Goal: Transaction & Acquisition: Purchase product/service

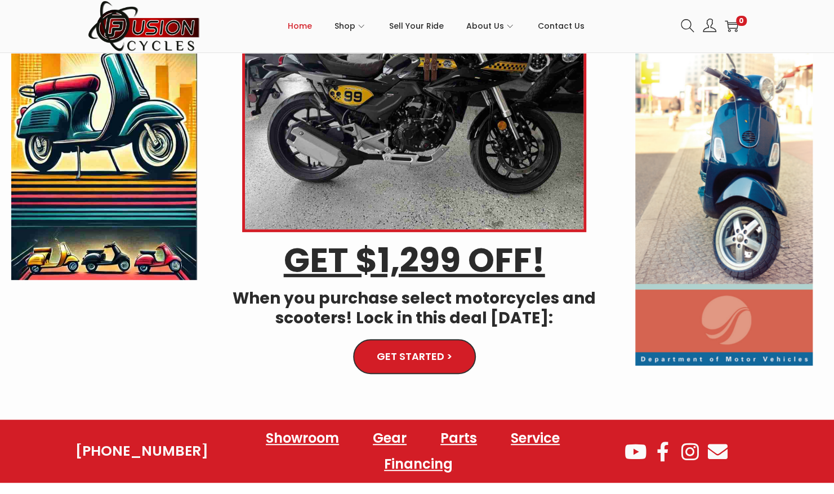
scroll to position [129, 0]
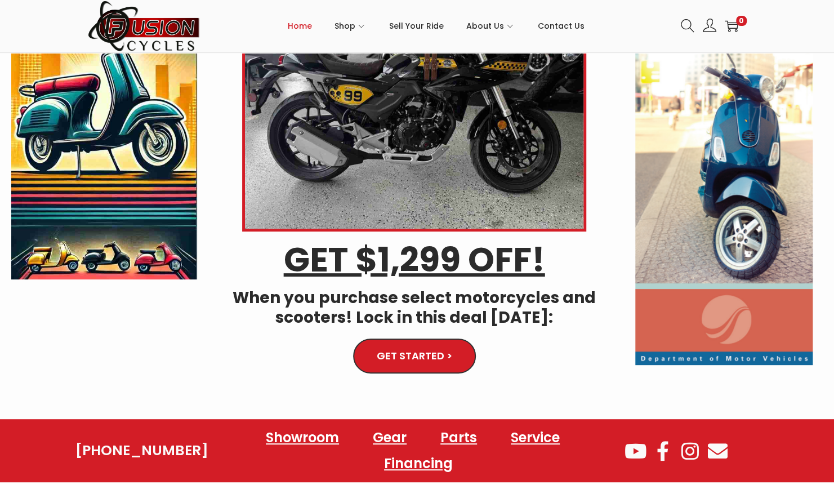
click at [732, 163] on img at bounding box center [724, 152] width 178 height 426
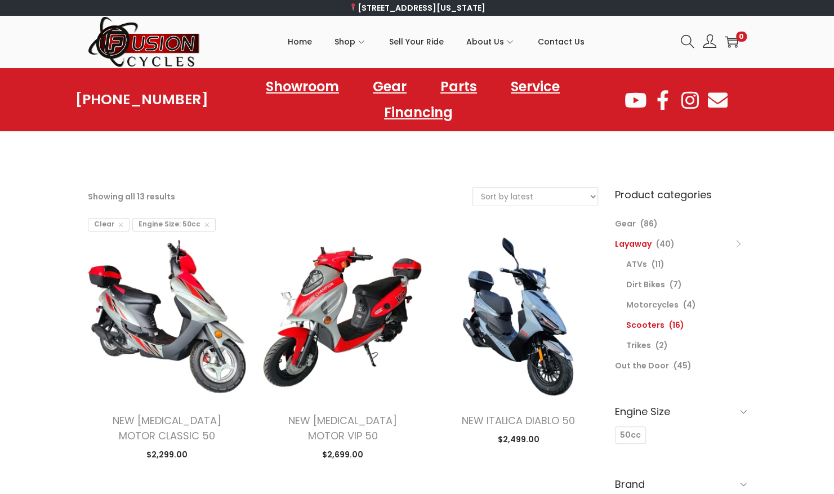
click at [638, 247] on link "Layaway" at bounding box center [633, 243] width 37 height 11
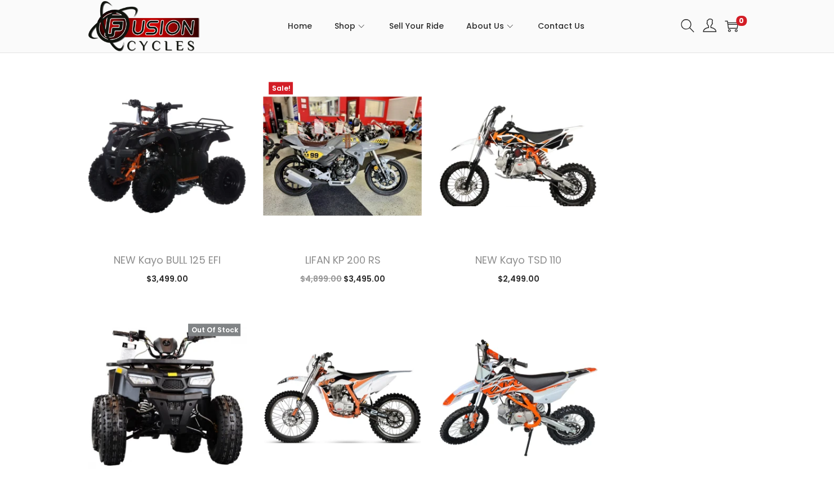
scroll to position [1442, 0]
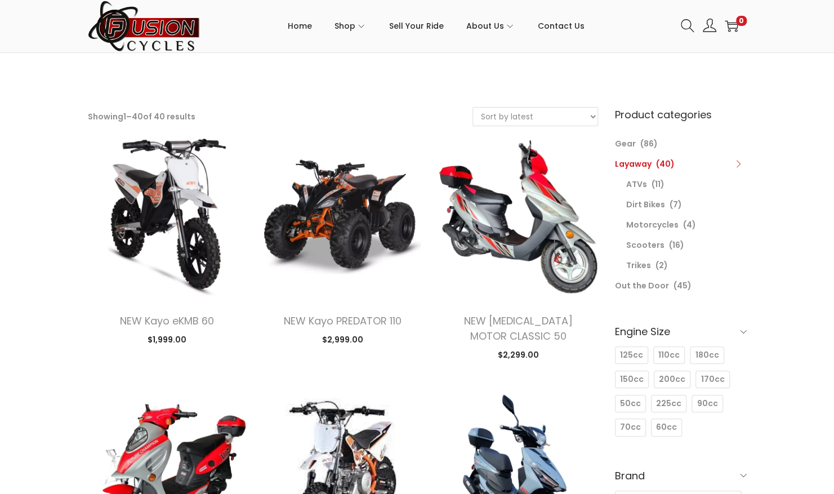
scroll to position [81, 0]
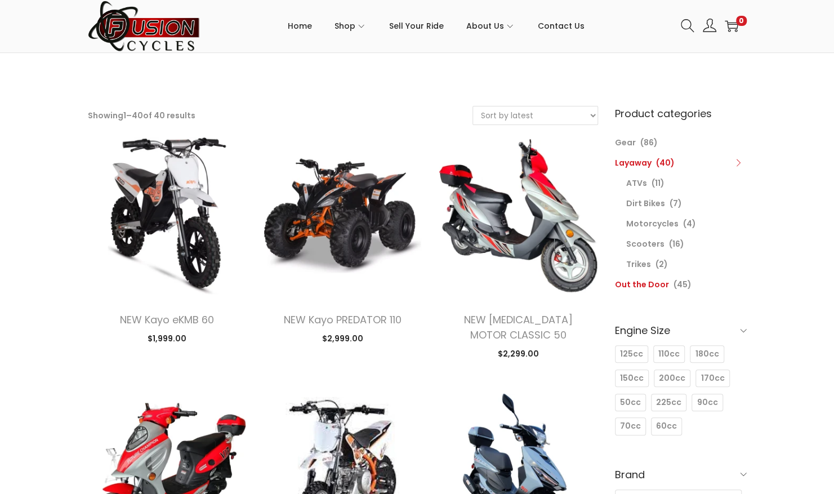
click at [658, 284] on link "Out the Door" at bounding box center [642, 284] width 54 height 11
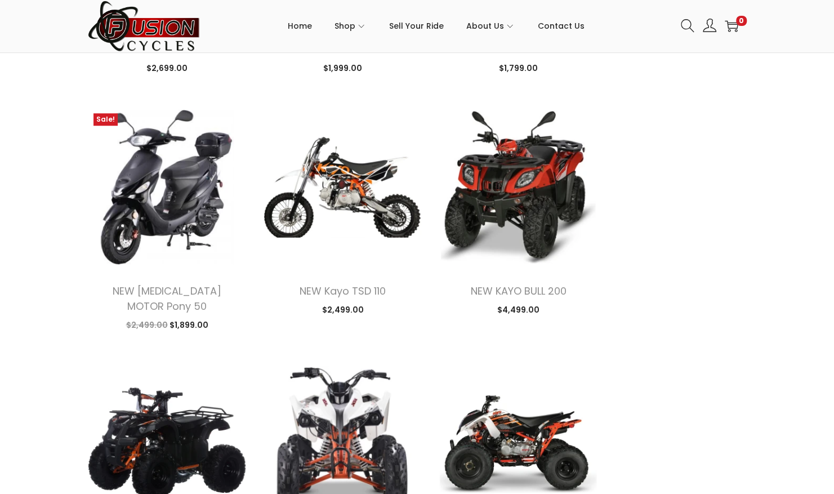
scroll to position [3105, 0]
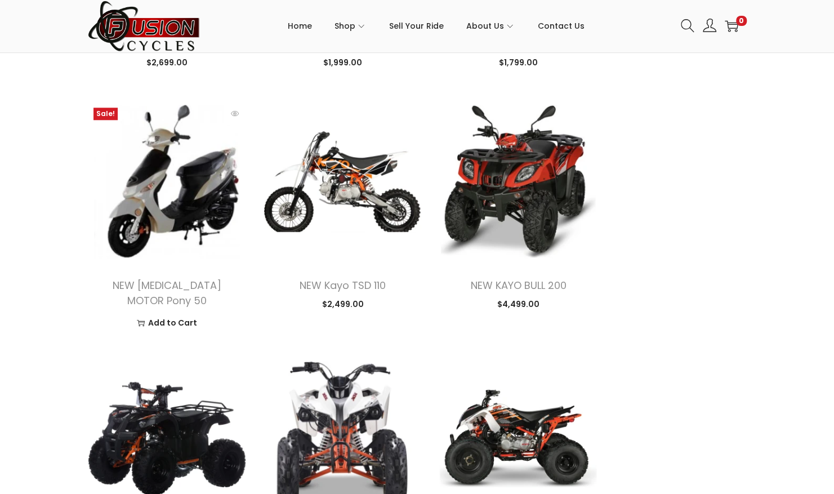
click at [195, 194] on img at bounding box center [167, 181] width 159 height 159
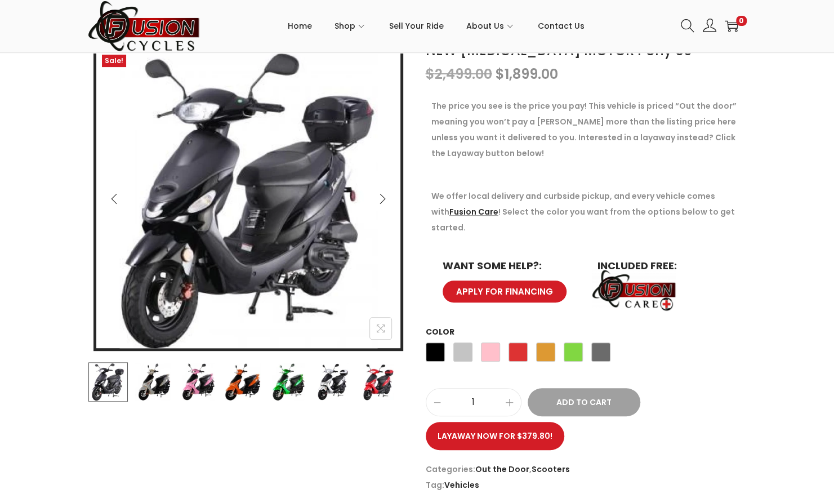
scroll to position [187, 0]
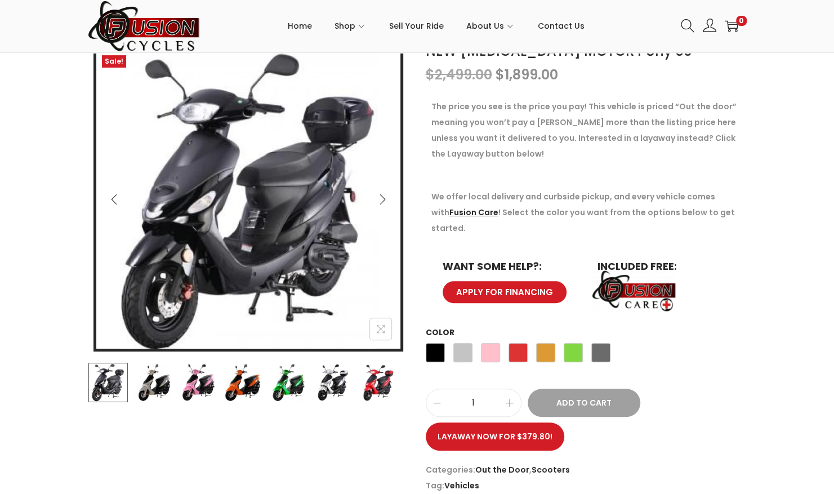
click at [458, 340] on div "Black Silver Pink Red Orange Green Gray" at bounding box center [518, 355] width 185 height 30
click at [462, 343] on span "Silver" at bounding box center [462, 352] width 19 height 19
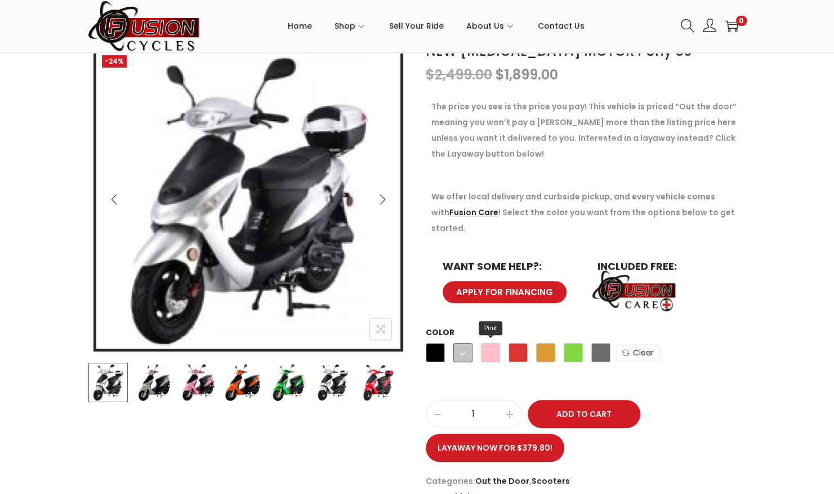
click at [492, 343] on span "Pink" at bounding box center [490, 352] width 19 height 19
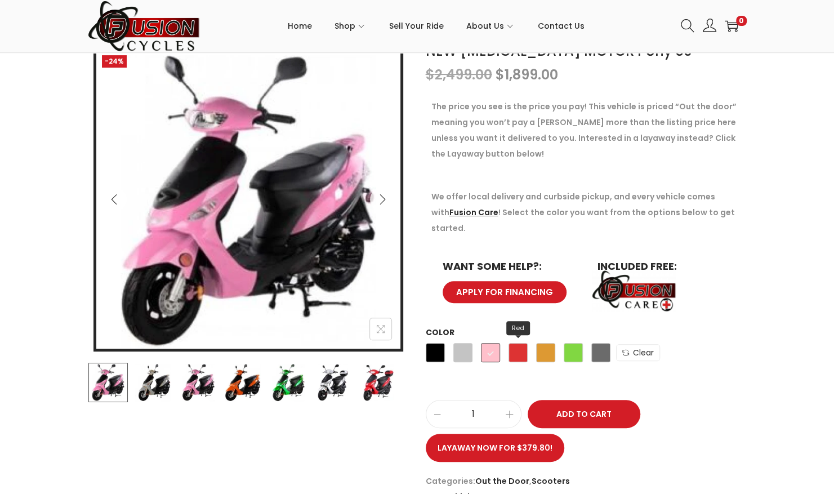
click at [517, 343] on span "Red" at bounding box center [517, 352] width 19 height 19
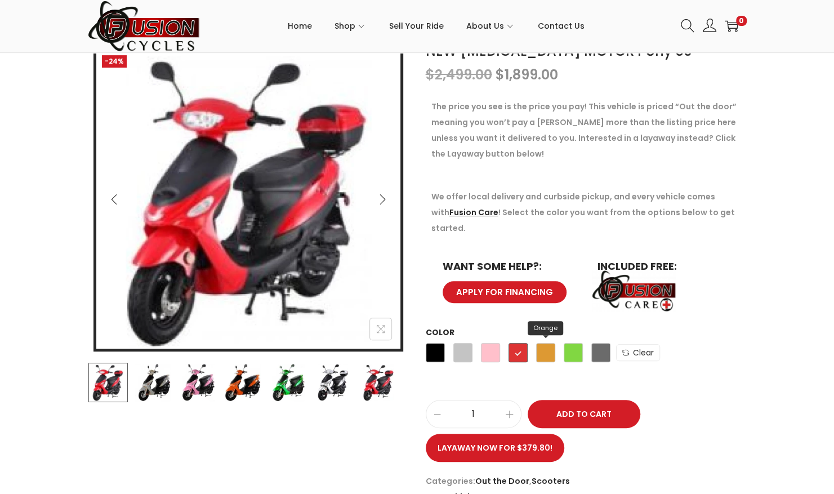
click at [551, 343] on span "Orange" at bounding box center [545, 352] width 19 height 19
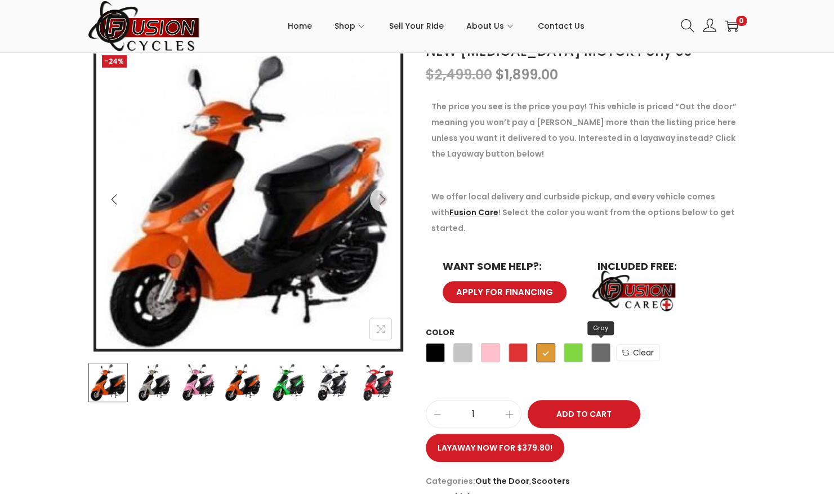
click at [603, 343] on span "Gray" at bounding box center [600, 352] width 19 height 19
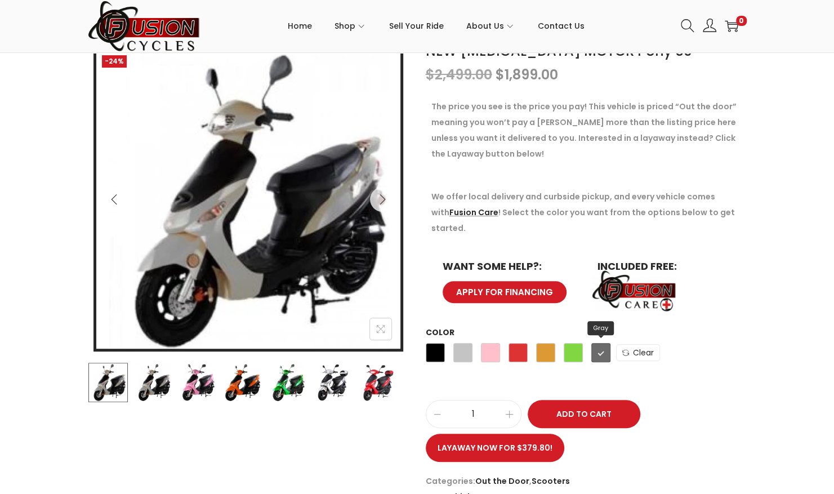
click at [599, 343] on span "Gray" at bounding box center [600, 352] width 19 height 19
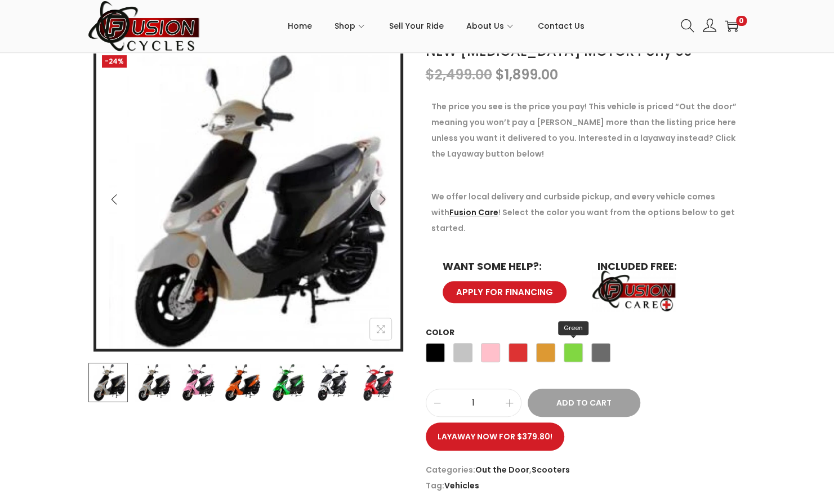
click at [569, 343] on span "Green" at bounding box center [573, 352] width 19 height 19
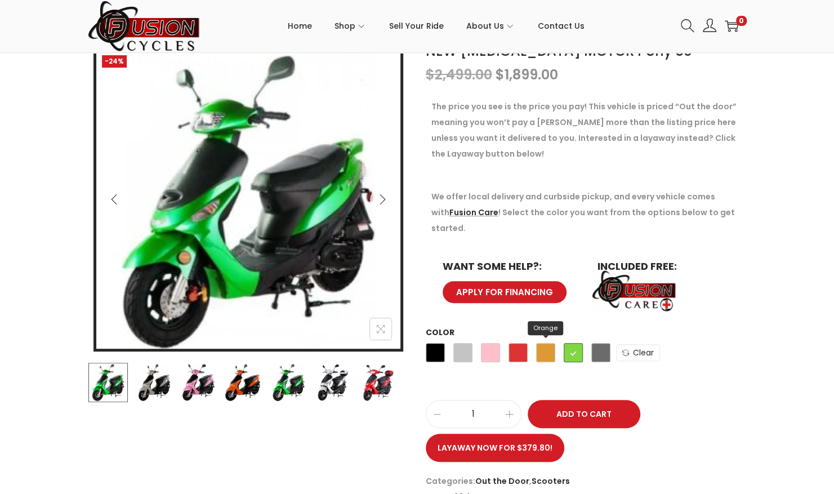
click at [547, 343] on span "Orange" at bounding box center [545, 352] width 19 height 19
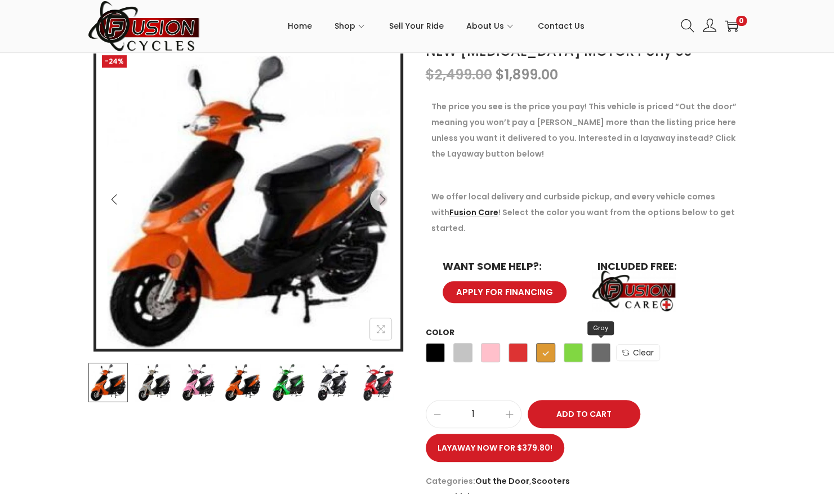
click at [599, 343] on span "Gray" at bounding box center [600, 352] width 19 height 19
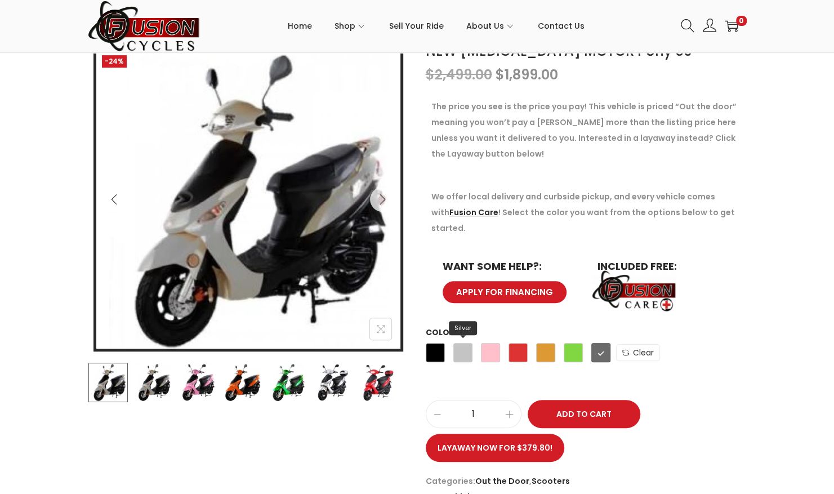
click at [461, 343] on span "Silver" at bounding box center [462, 352] width 19 height 19
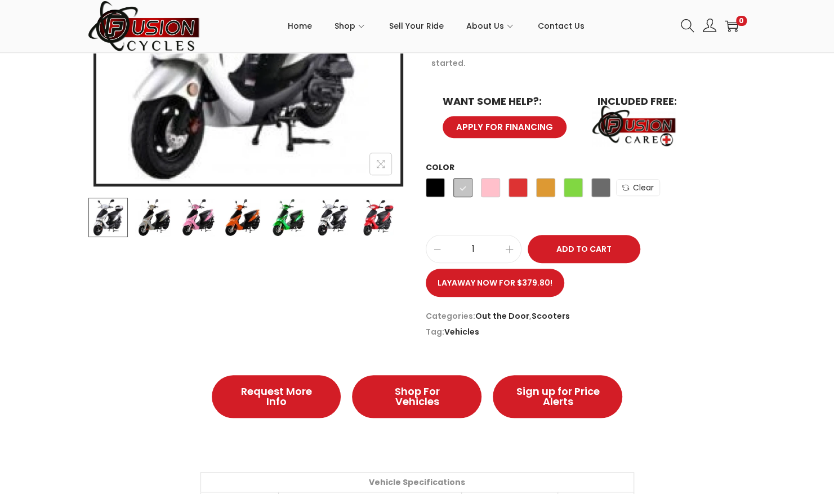
scroll to position [361, 0]
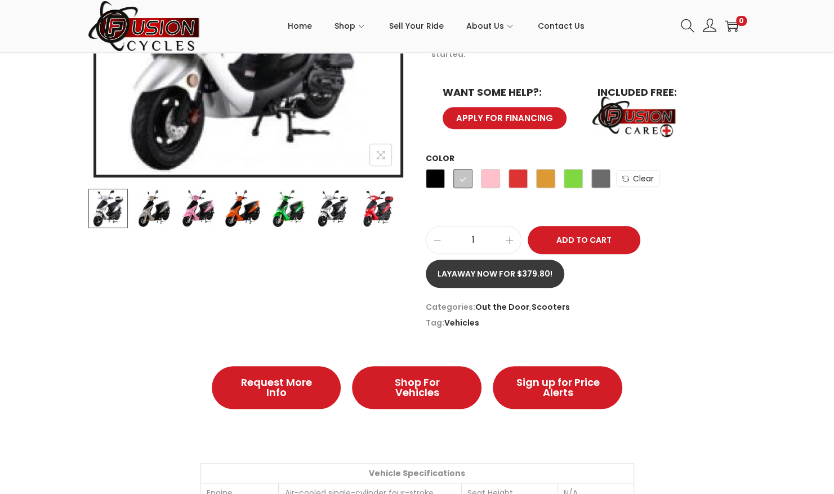
click at [489, 260] on link "Layaway now for $379.80!" at bounding box center [495, 274] width 138 height 28
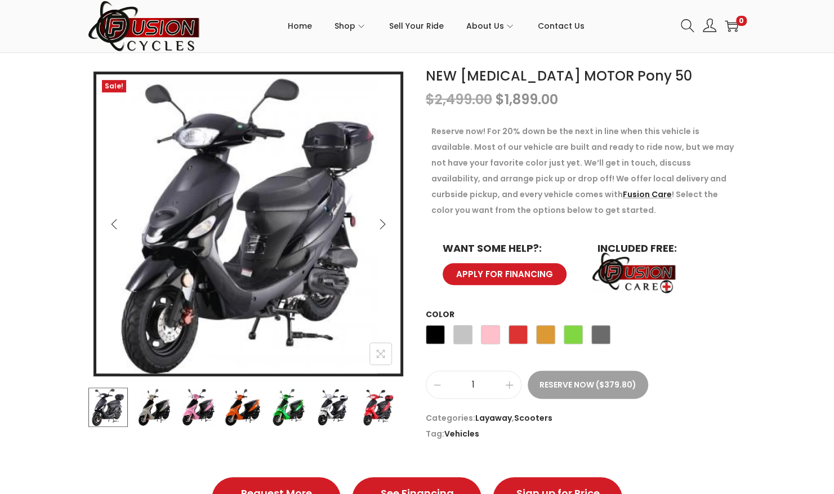
scroll to position [145, 0]
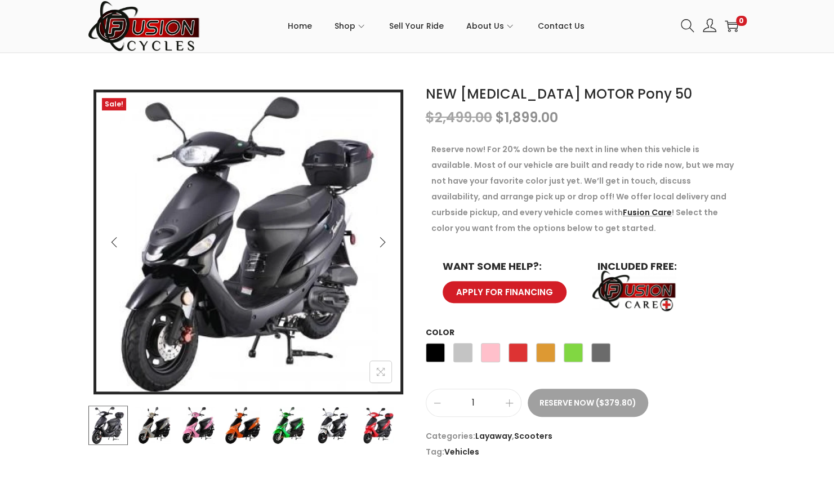
click at [516, 295] on span "APPLY FOR FINANCING" at bounding box center [504, 292] width 98 height 8
